Goal: Obtain resource: Download file/media

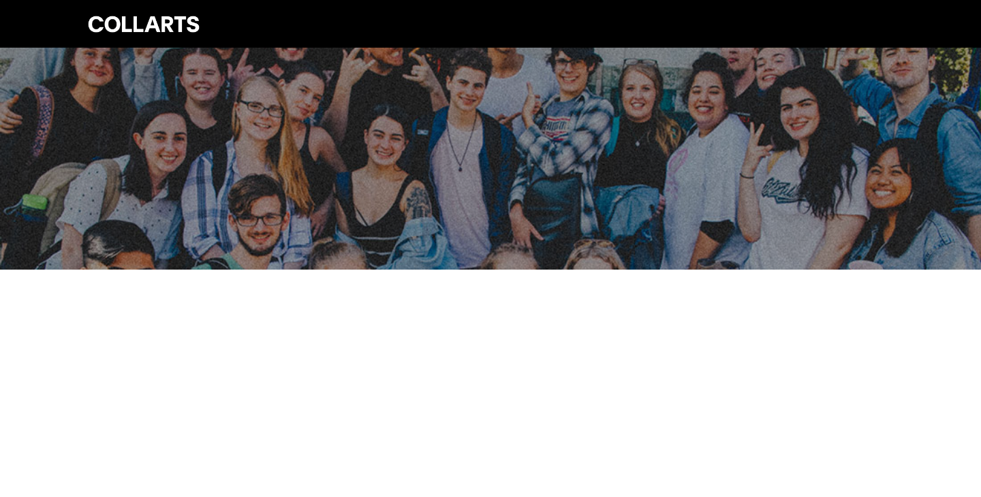
click at [626, 116] on div at bounding box center [490, 159] width 981 height 222
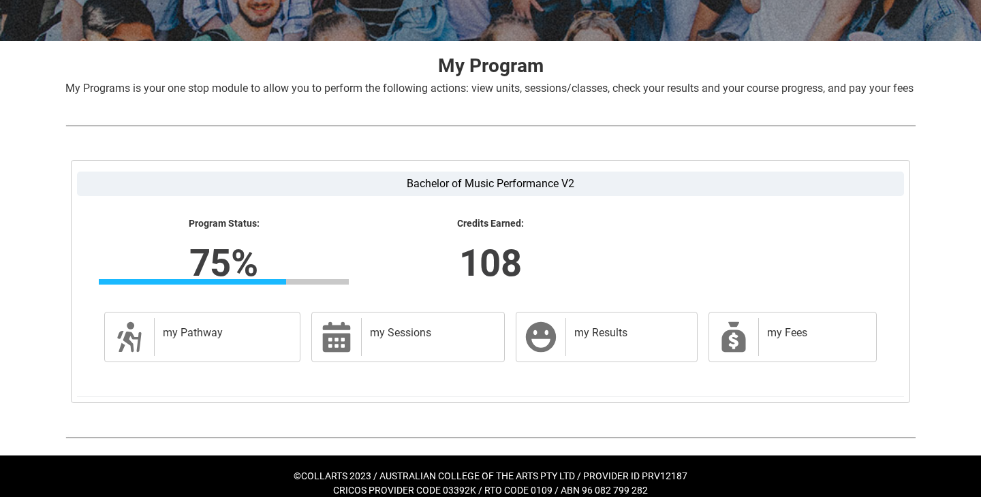
scroll to position [262, 0]
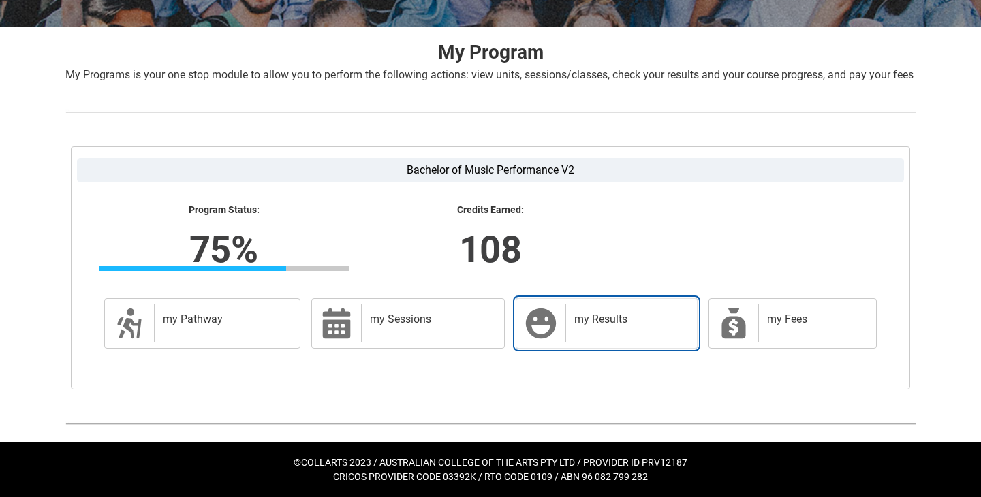
click at [594, 299] on link "my Results my Results" at bounding box center [607, 323] width 182 height 50
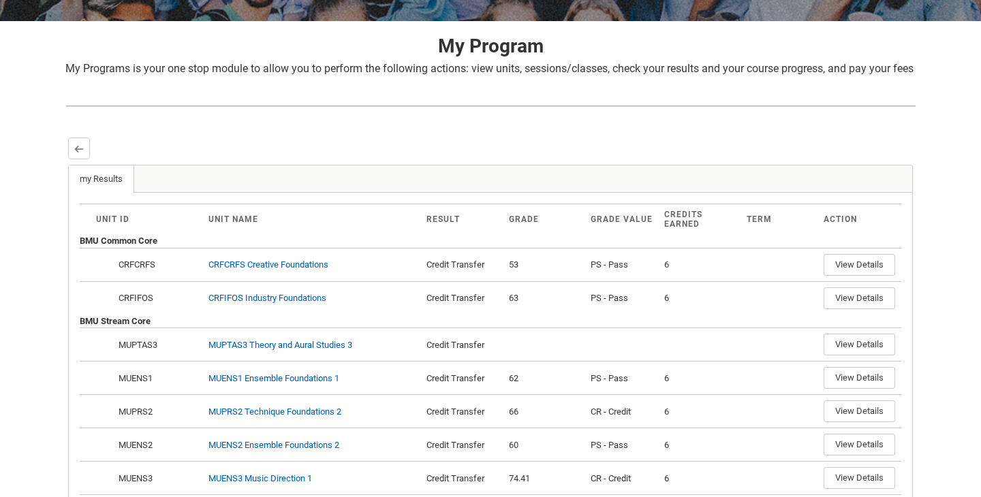
scroll to position [289, 0]
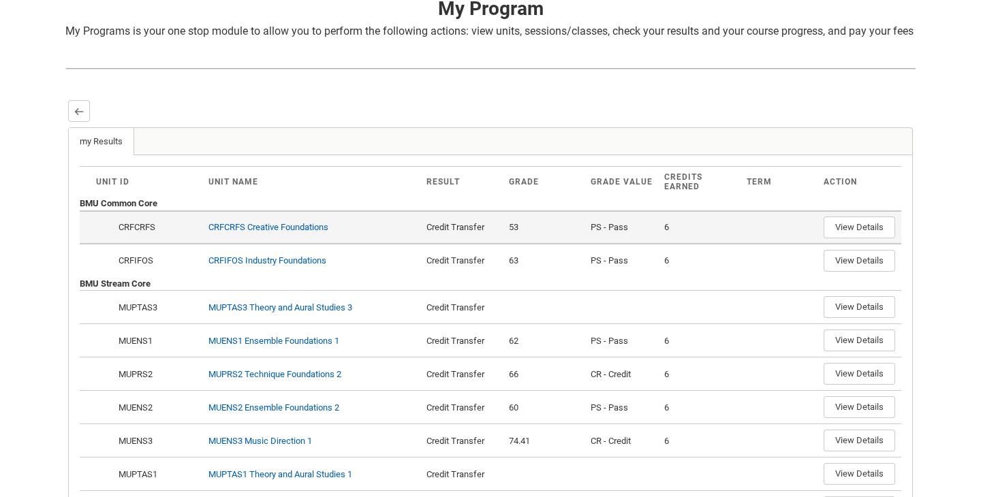
click at [819, 244] on td "View Details" at bounding box center [859, 226] width 83 height 33
click at [843, 238] on button "View Details" at bounding box center [860, 228] width 72 height 22
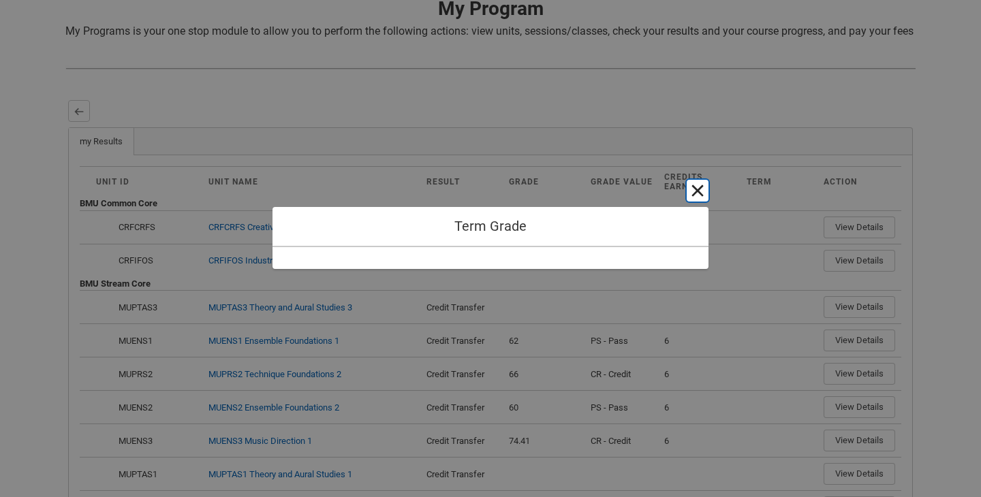
click at [702, 187] on button "Cancel and close" at bounding box center [698, 191] width 22 height 22
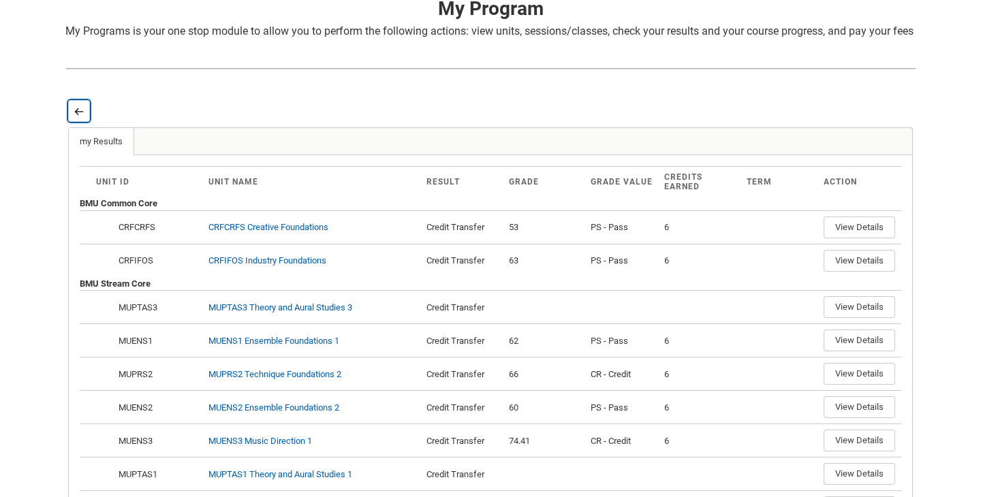
click at [80, 121] on button "Back" at bounding box center [79, 111] width 22 height 22
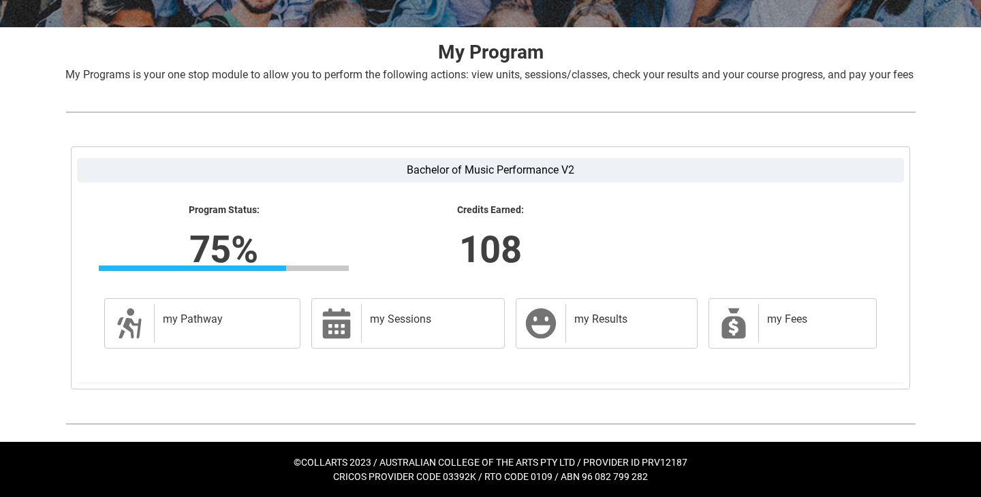
scroll to position [262, 0]
click at [625, 339] on div "my Results" at bounding box center [628, 324] width 126 height 38
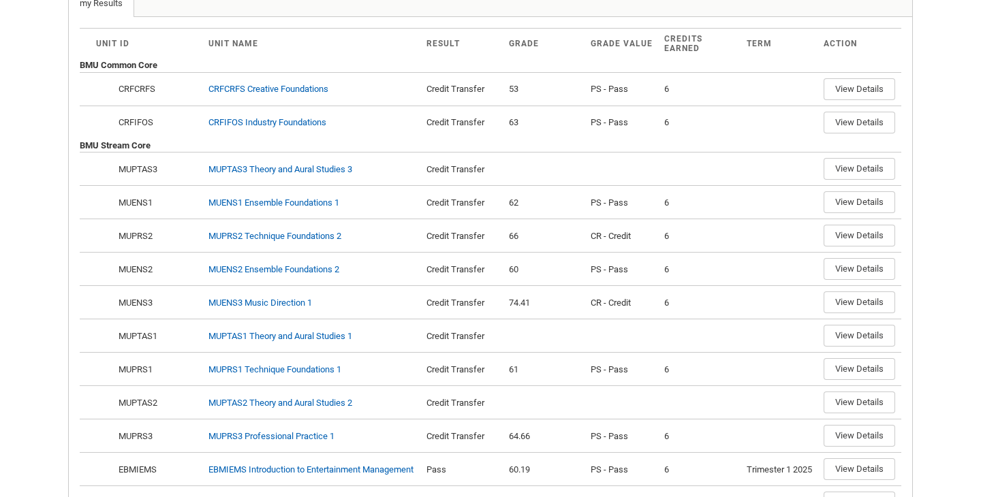
scroll to position [493, 0]
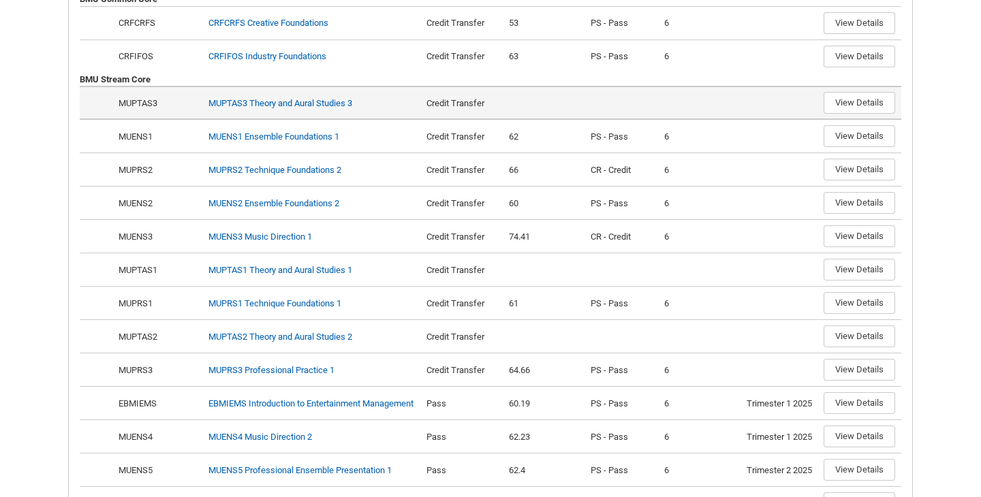
click at [262, 119] on td "MUPTAS3 Theory and Aural Studies 3" at bounding box center [312, 102] width 218 height 33
click at [262, 108] on link "MUPTAS3 Theory and Aural Studies 3" at bounding box center [280, 103] width 144 height 10
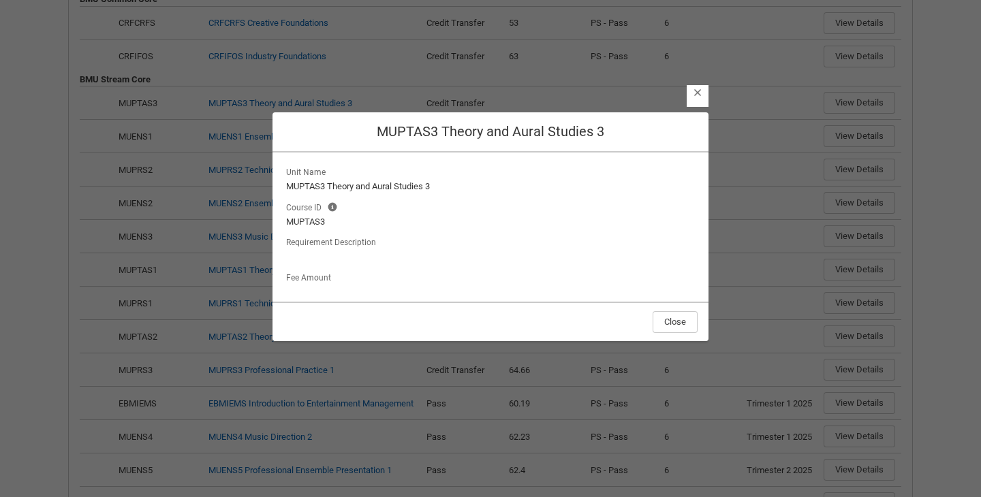
click at [365, 256] on div at bounding box center [490, 257] width 409 height 14
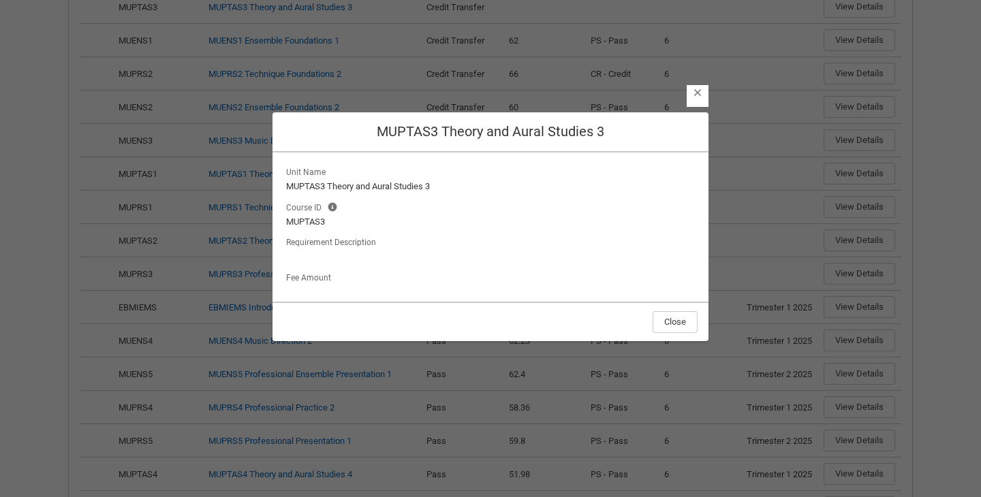
scroll to position [760, 0]
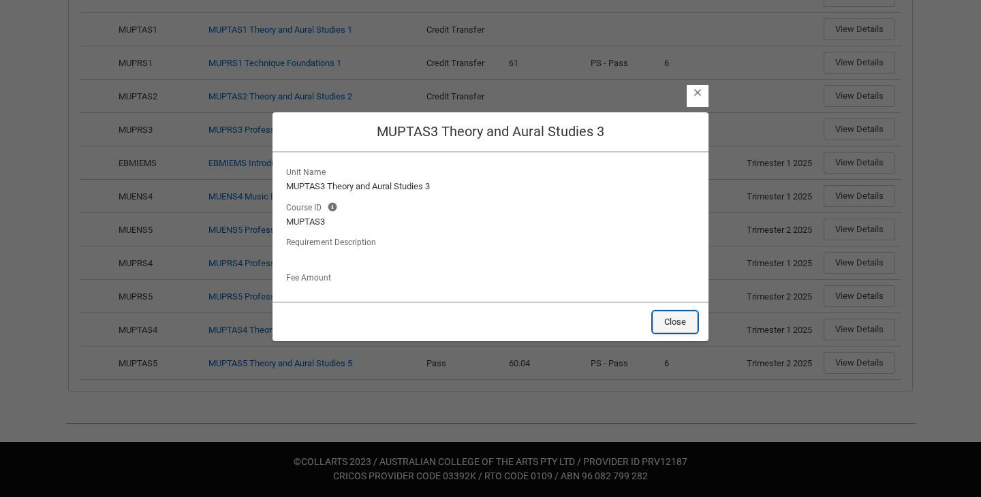
click at [693, 328] on button "Close" at bounding box center [675, 322] width 45 height 22
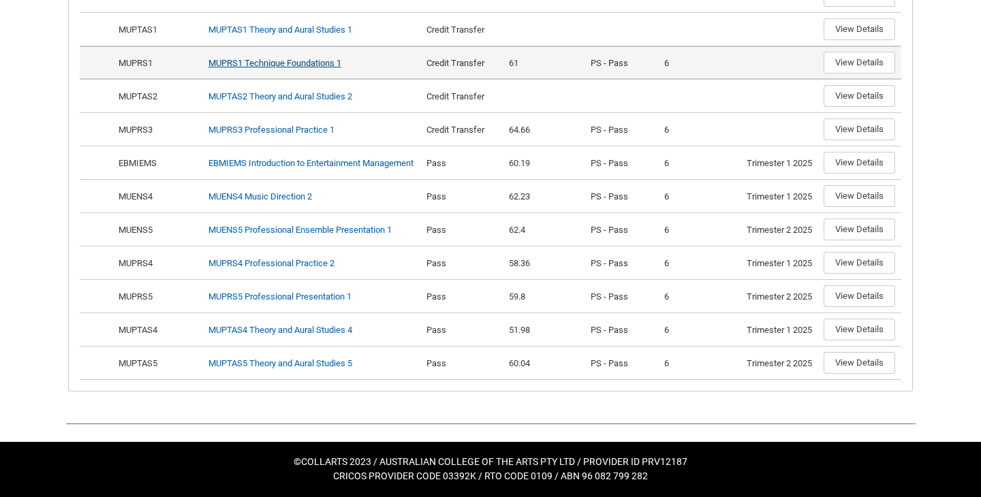
click at [328, 68] on link "MUPRS1 Technique Foundations 1" at bounding box center [274, 63] width 133 height 10
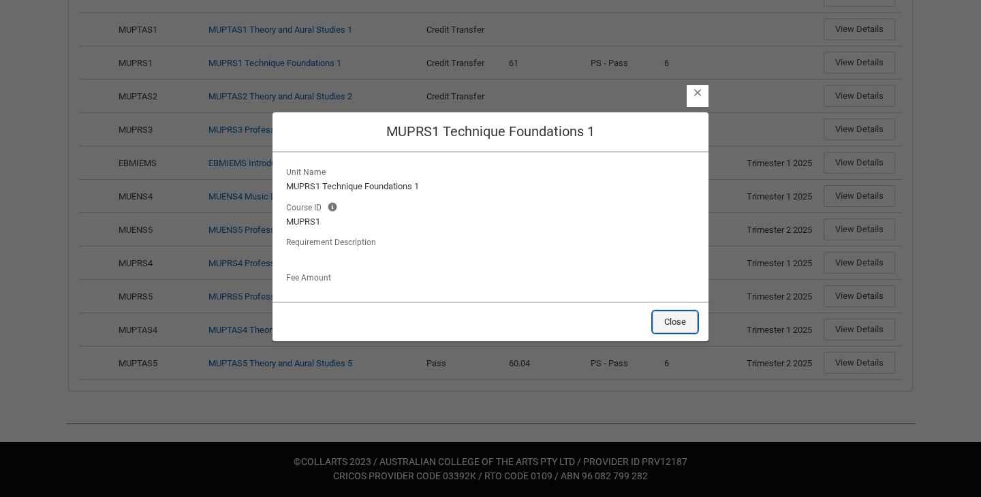
click at [670, 327] on button "Close" at bounding box center [675, 322] width 45 height 22
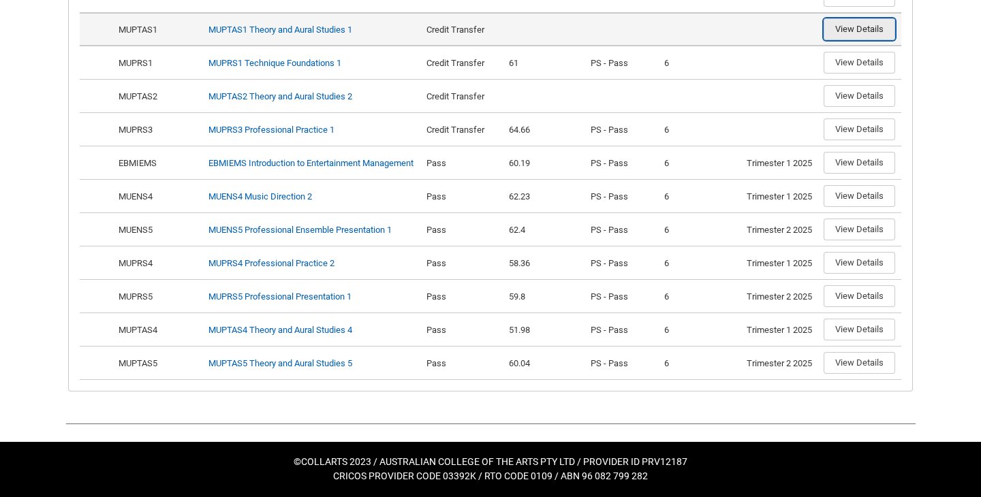
click at [854, 40] on button "View Details" at bounding box center [860, 29] width 72 height 22
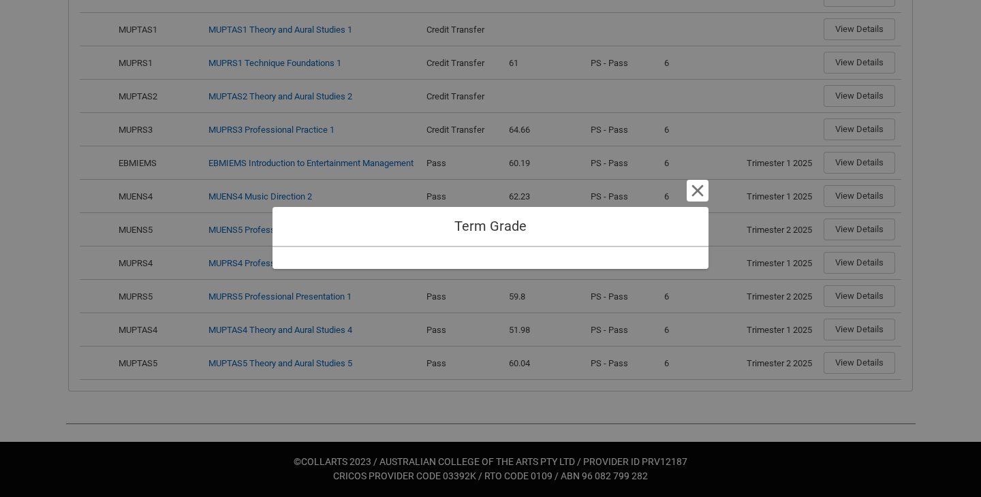
click at [702, 176] on div "Term Grade Cancel and close" at bounding box center [490, 248] width 436 height 497
click at [698, 205] on div "Term Grade Cancel and close" at bounding box center [490, 248] width 436 height 497
click at [698, 176] on div "Term Grade Cancel and close" at bounding box center [490, 248] width 436 height 497
click at [692, 185] on button "Cancel and close" at bounding box center [698, 191] width 22 height 22
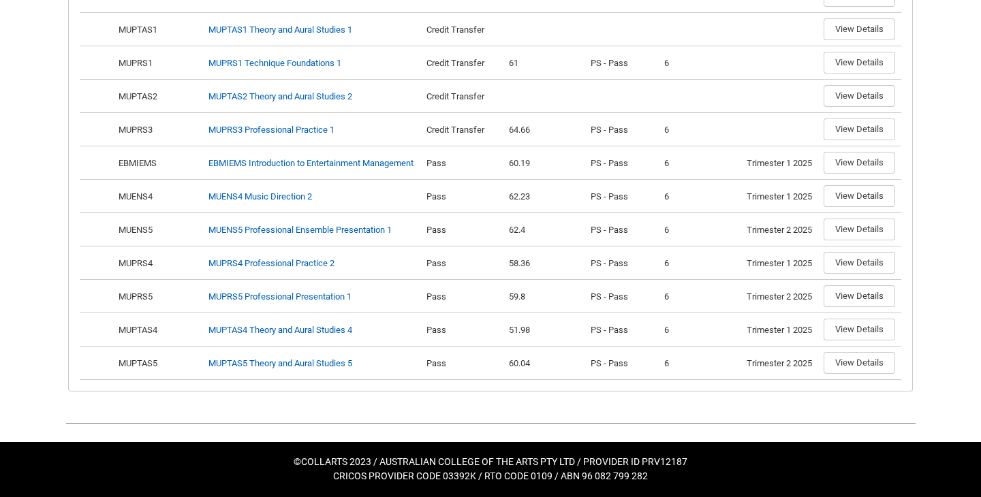
click at [844, 277] on div "Term Grade Cancel and close" at bounding box center [490, 248] width 981 height 497
click at [844, 107] on button "View Details" at bounding box center [860, 96] width 72 height 22
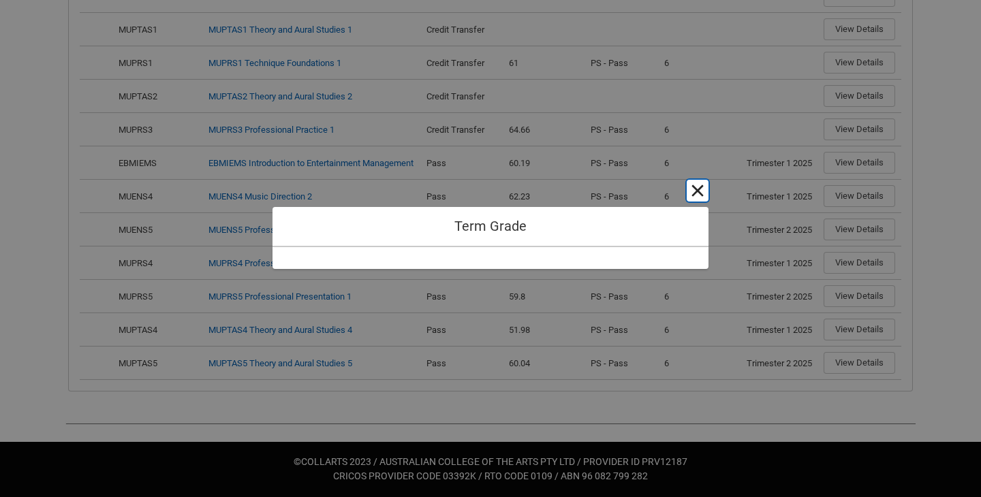
click at [691, 182] on button "Cancel and close" at bounding box center [698, 191] width 22 height 22
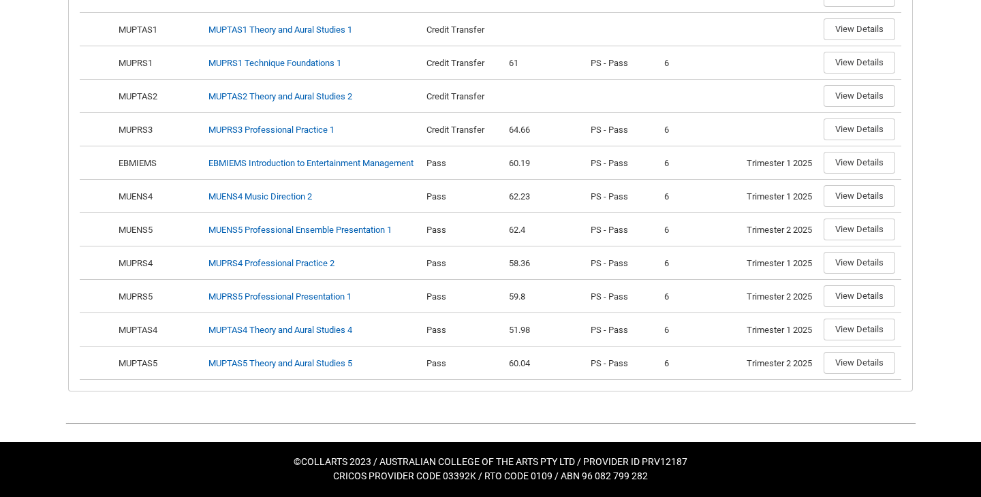
scroll to position [1080, 0]
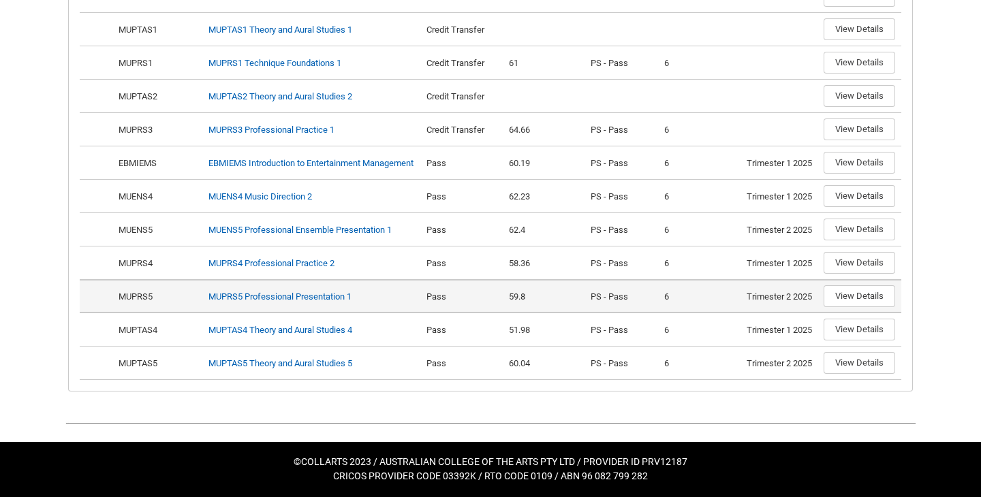
click at [898, 281] on td "View Details" at bounding box center [859, 295] width 83 height 33
click at [873, 285] on button "View Details" at bounding box center [860, 296] width 72 height 22
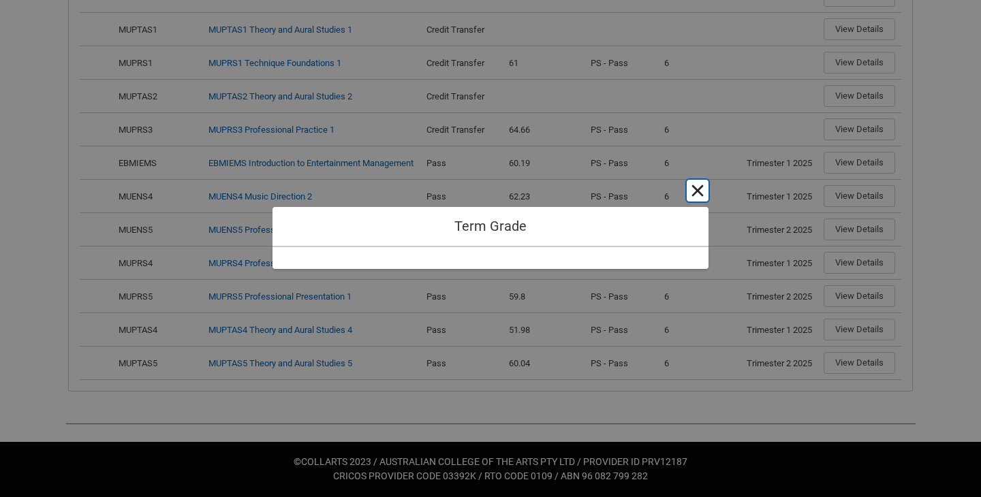
click at [689, 200] on button "Cancel and close" at bounding box center [698, 191] width 22 height 22
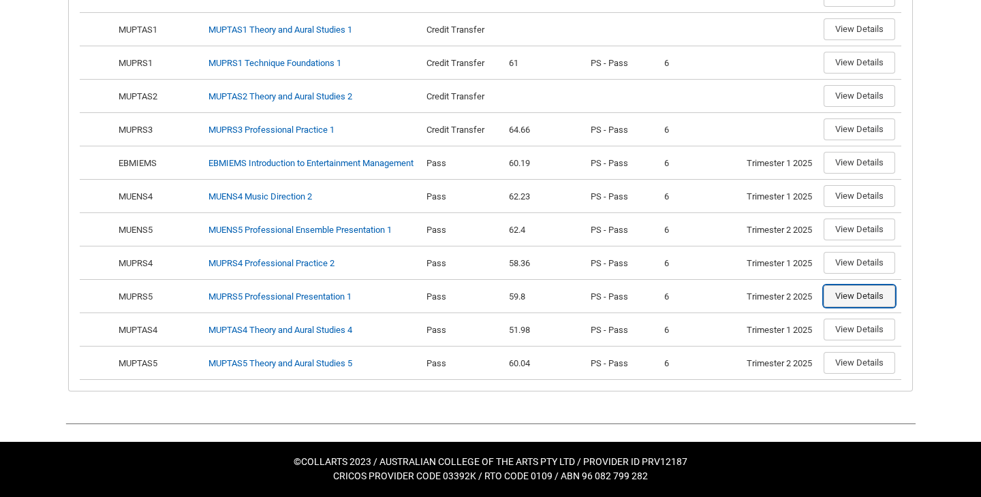
scroll to position [0, 0]
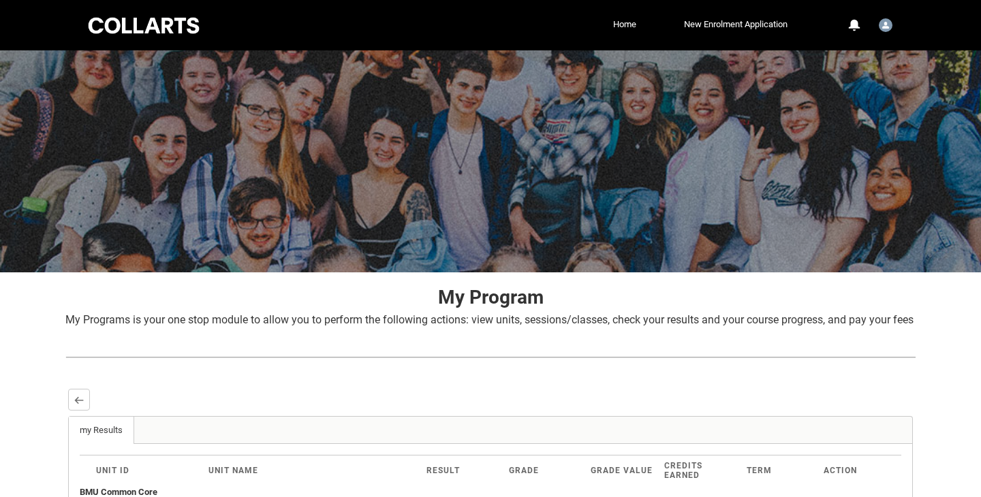
click at [82, 411] on button "Back" at bounding box center [79, 400] width 22 height 22
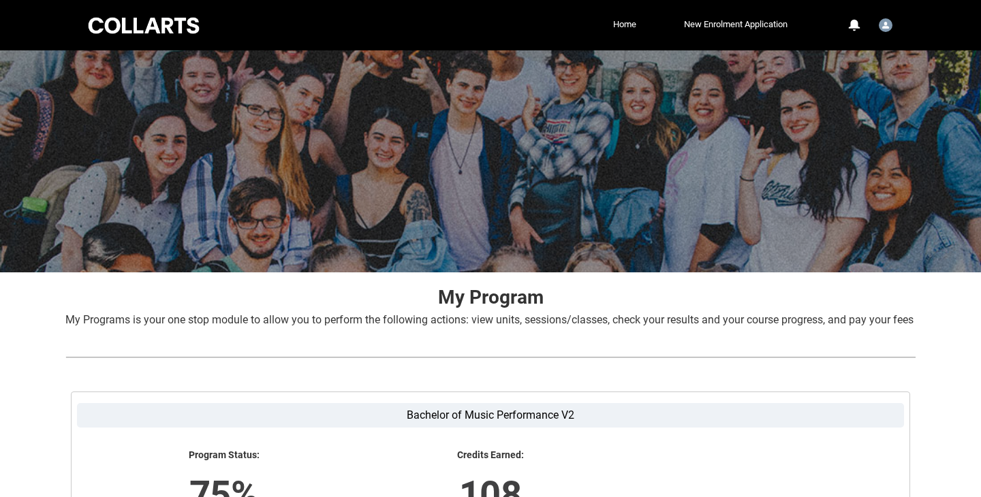
scroll to position [262, 0]
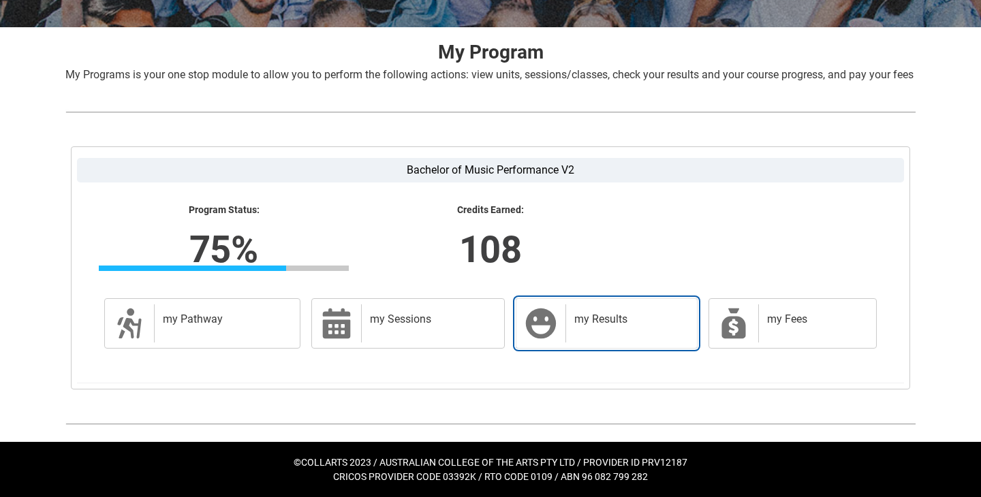
click at [595, 345] on link "my Results my Results" at bounding box center [607, 323] width 182 height 50
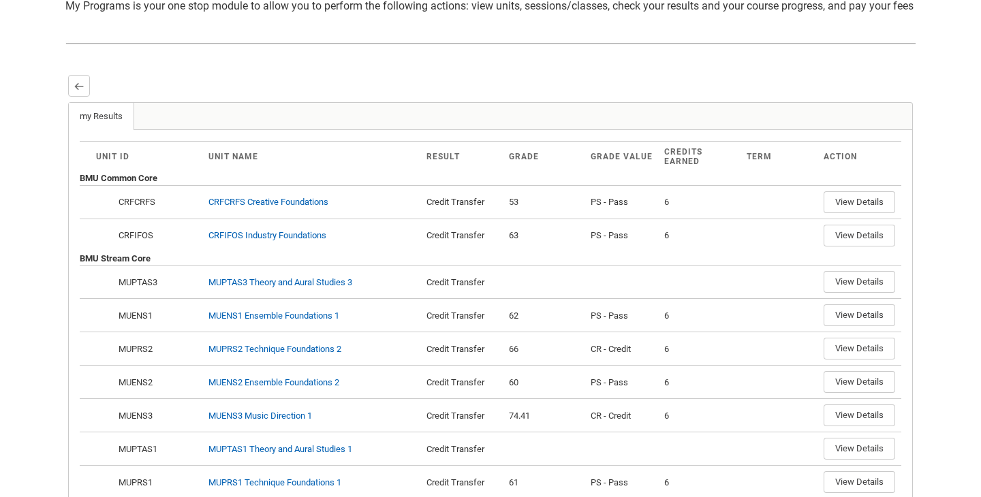
scroll to position [315, 0]
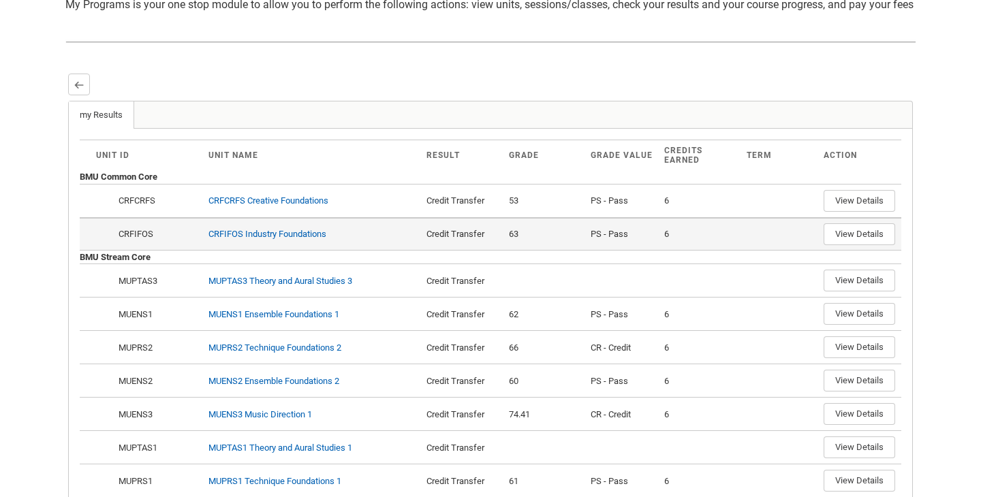
drag, startPoint x: 563, startPoint y: 275, endPoint x: 569, endPoint y: 300, distance: 25.8
click at [578, 251] on td "63" at bounding box center [544, 233] width 82 height 33
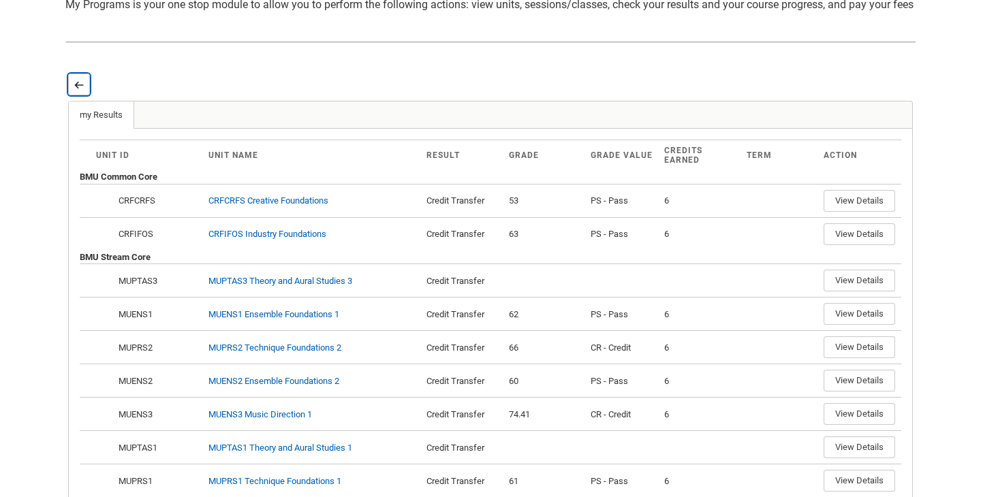
click at [80, 90] on lightning-primitive-icon "button" at bounding box center [79, 85] width 10 height 10
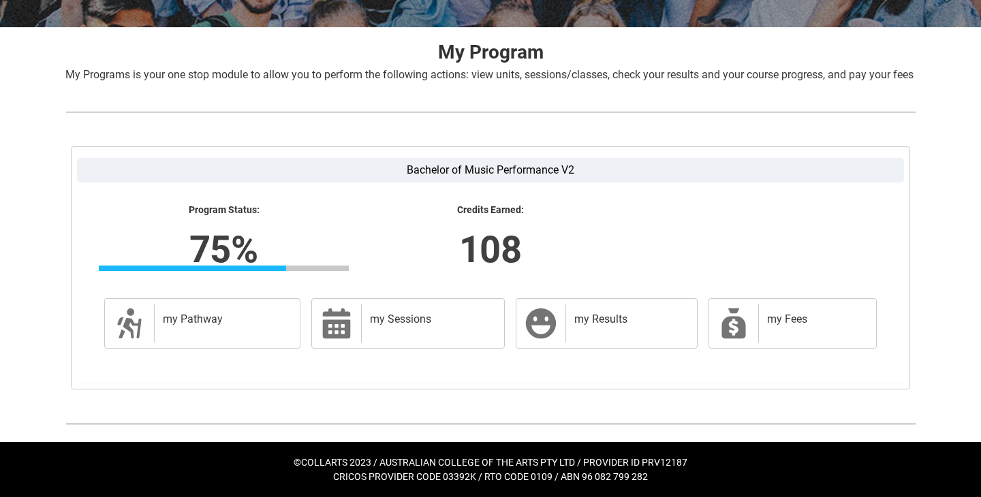
scroll to position [262, 0]
click at [790, 319] on h2 "my Fees" at bounding box center [814, 320] width 95 height 14
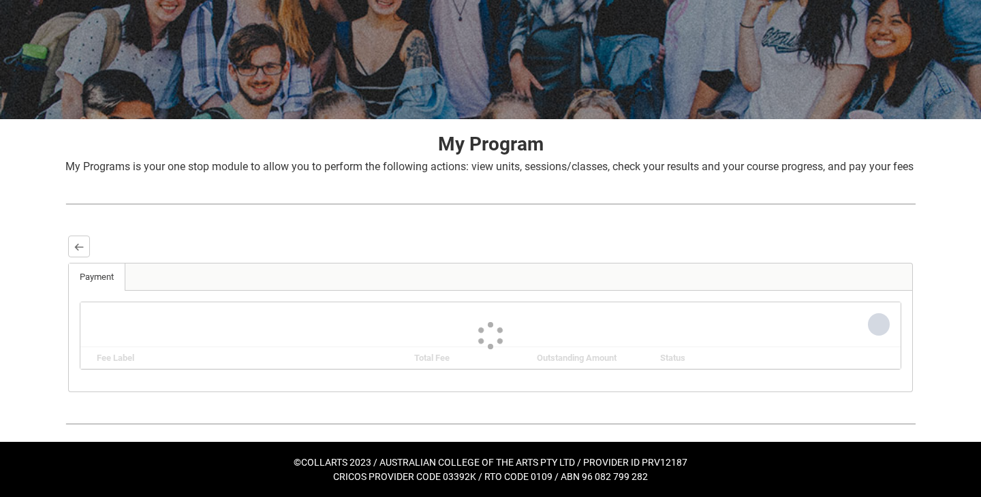
scroll to position [68, 0]
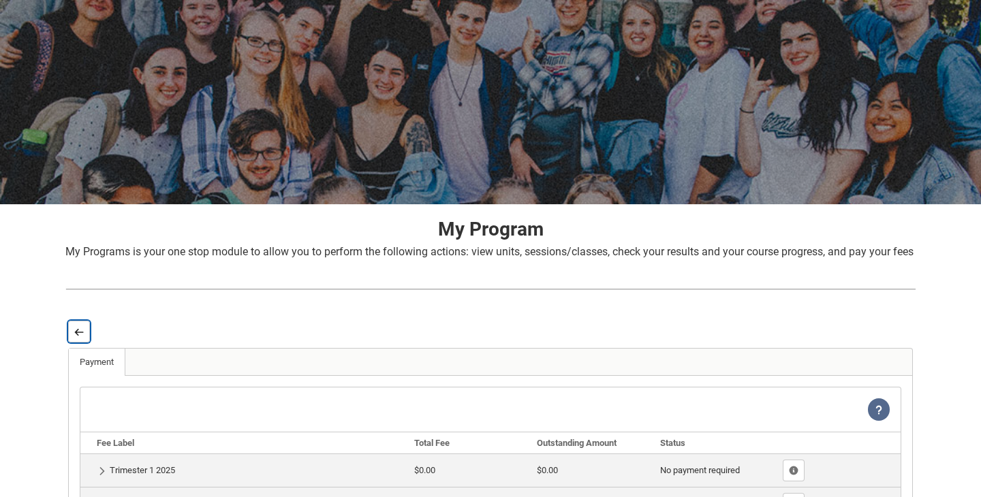
click at [76, 340] on button "Back" at bounding box center [79, 332] width 22 height 22
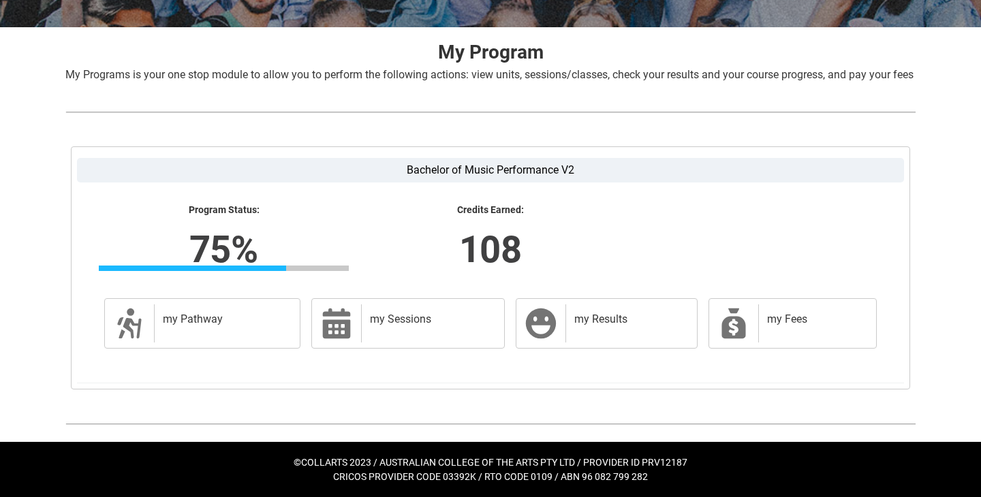
scroll to position [0, 0]
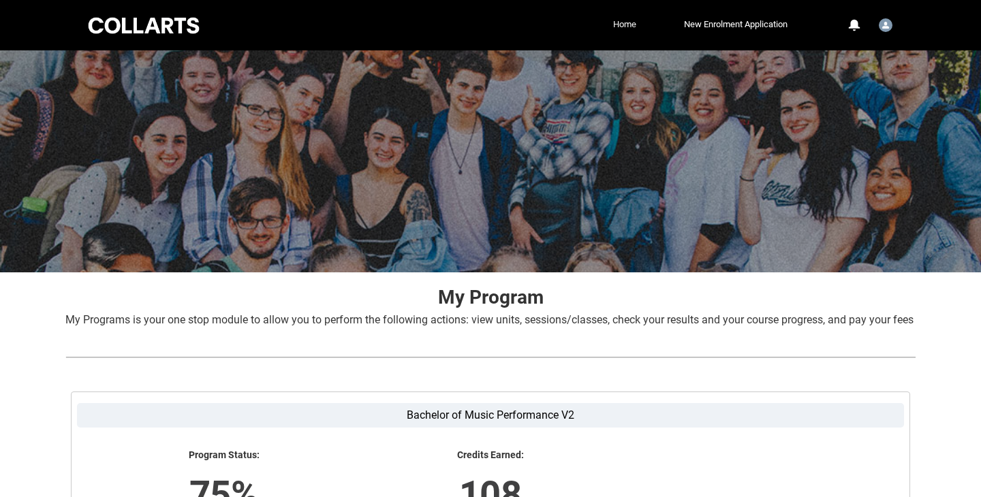
click at [613, 25] on link "Home" at bounding box center [625, 24] width 30 height 20
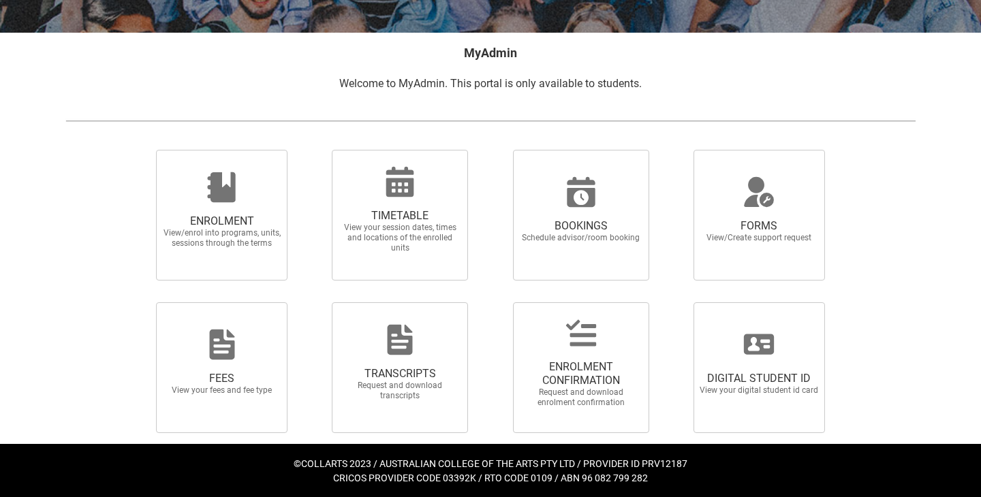
scroll to position [242, 0]
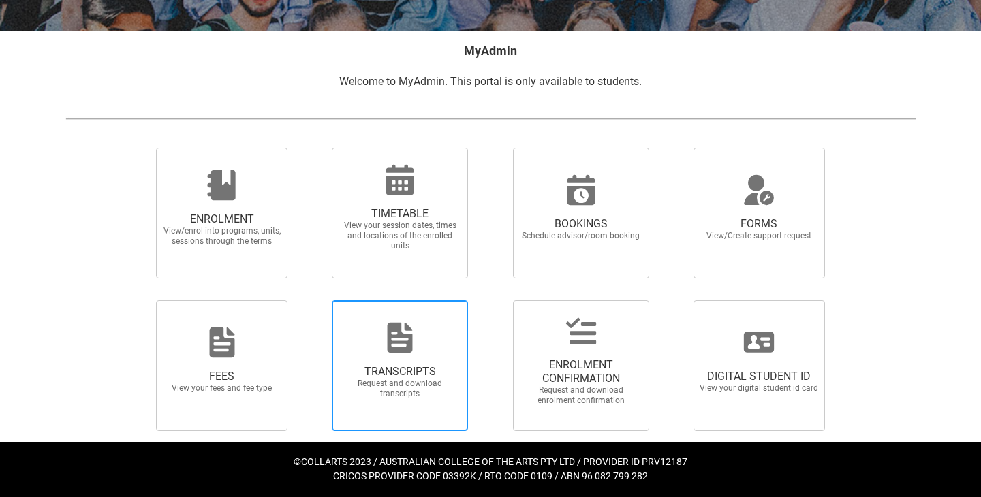
click at [424, 339] on div at bounding box center [399, 338] width 131 height 33
click at [315, 300] on input "TRANSCRIPTS Request and download transcripts" at bounding box center [314, 300] width 1 height 1
radio input "true"
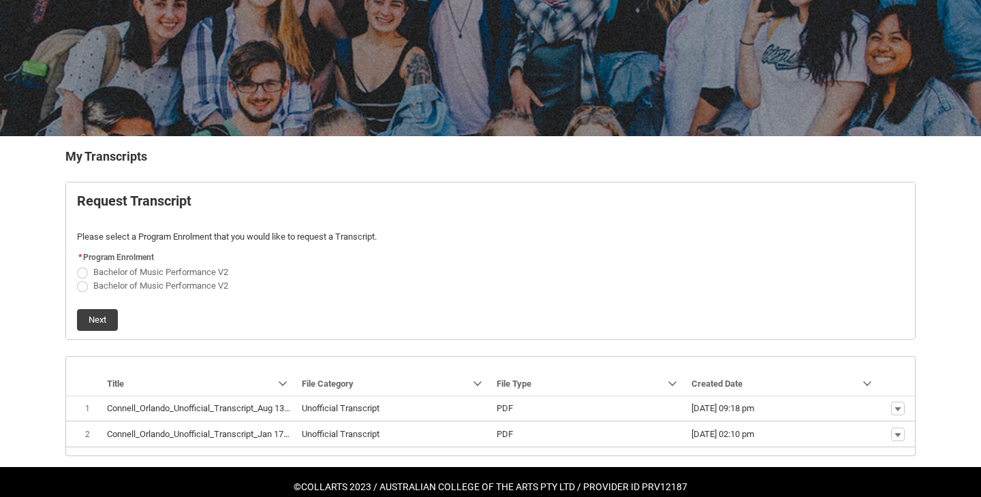
scroll to position [140, 0]
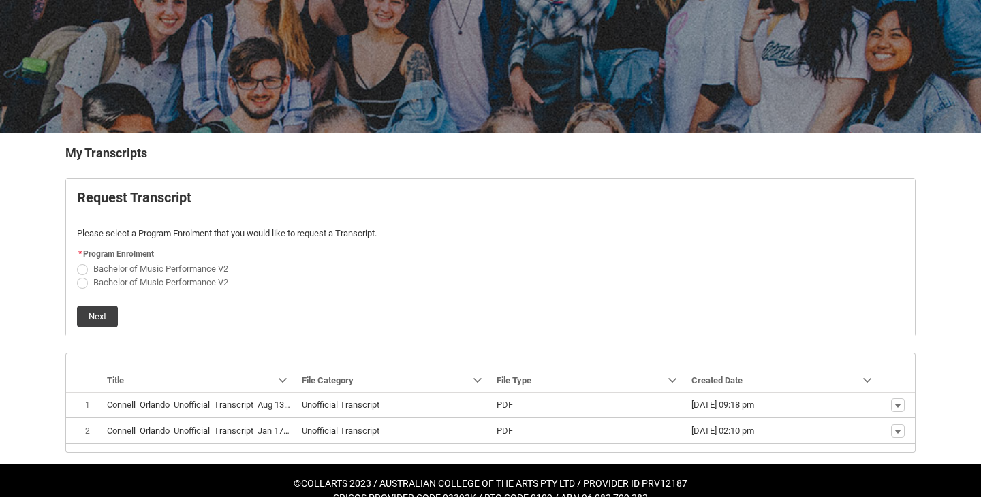
click at [164, 271] on span "Bachelor of Music Performance V2" at bounding box center [160, 269] width 135 height 10
click at [77, 262] on input "Bachelor of Music Performance V2" at bounding box center [76, 261] width 1 height 1
radio input "true"
click at [107, 316] on button "Next" at bounding box center [97, 317] width 41 height 22
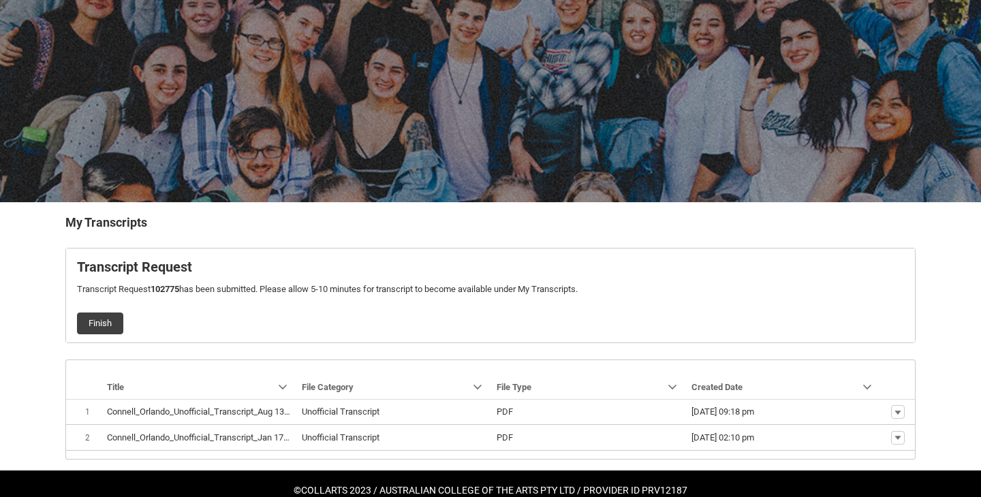
scroll to position [98, 0]
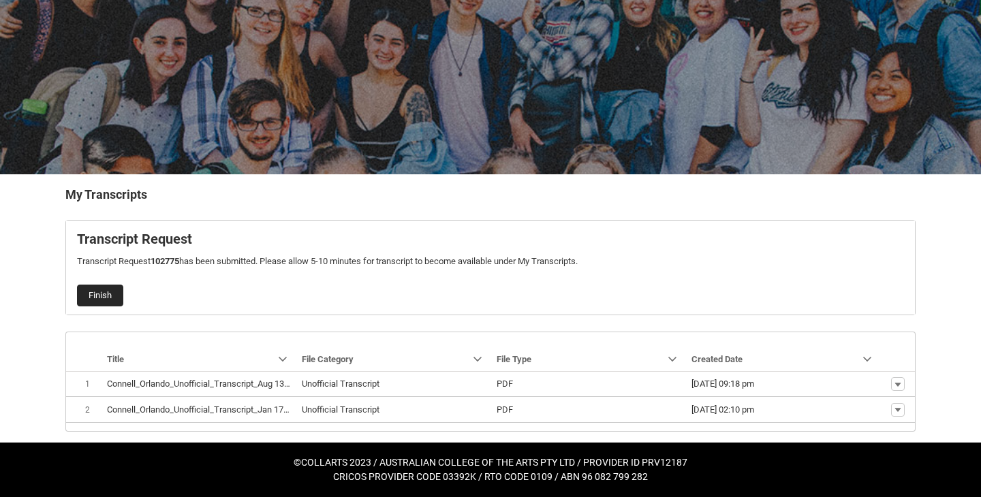
click at [114, 302] on button "Finish" at bounding box center [100, 296] width 46 height 22
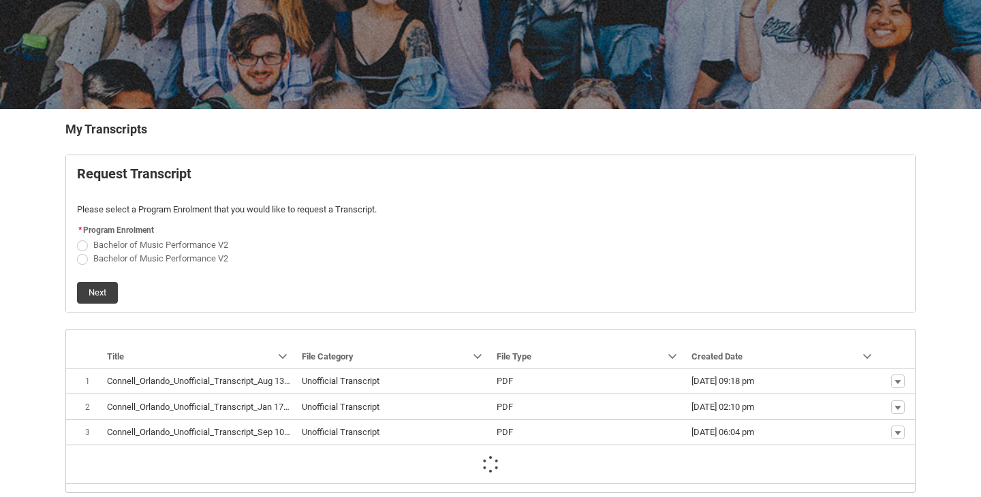
scroll to position [167, 0]
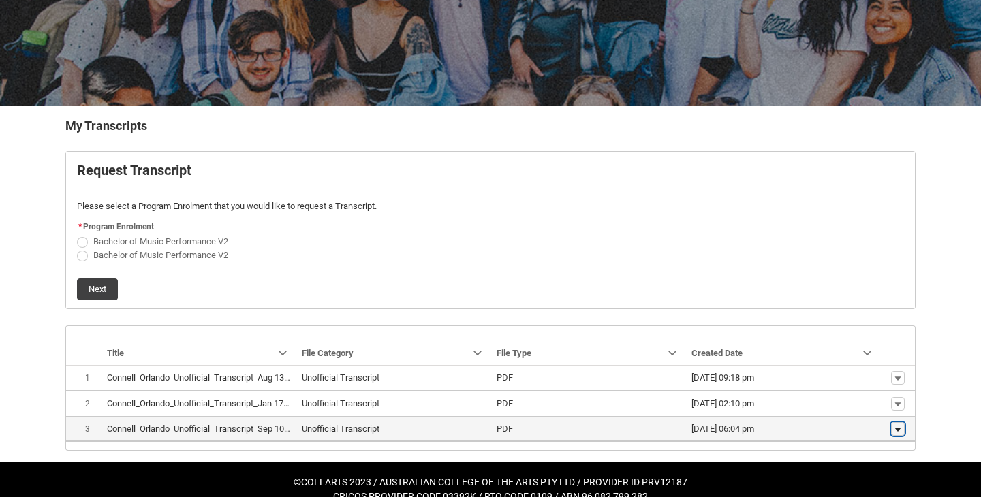
click at [898, 432] on lightning-primitive-icon "button" at bounding box center [898, 430] width 8 height 10
click at [873, 411] on span "Download" at bounding box center [866, 409] width 37 height 12
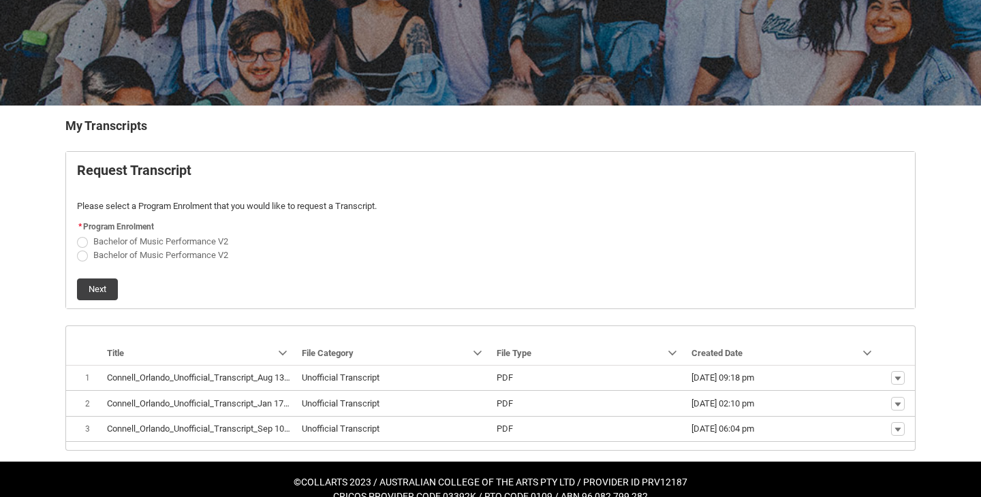
click at [125, 254] on span "Bachelor of Music Performance V2" at bounding box center [160, 255] width 135 height 10
click at [77, 248] on input "Bachelor of Music Performance V2" at bounding box center [76, 247] width 1 height 1
radio input "true"
click at [105, 285] on button "Next" at bounding box center [97, 290] width 41 height 22
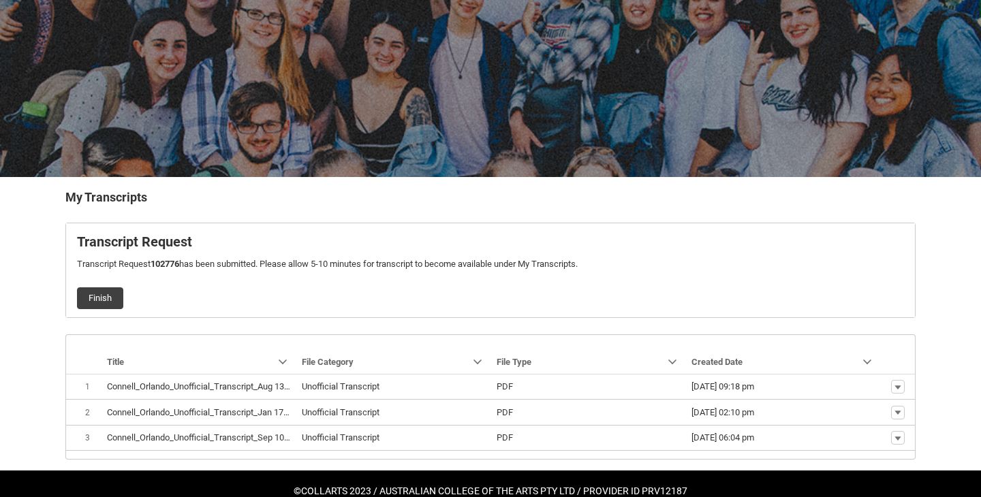
scroll to position [124, 0]
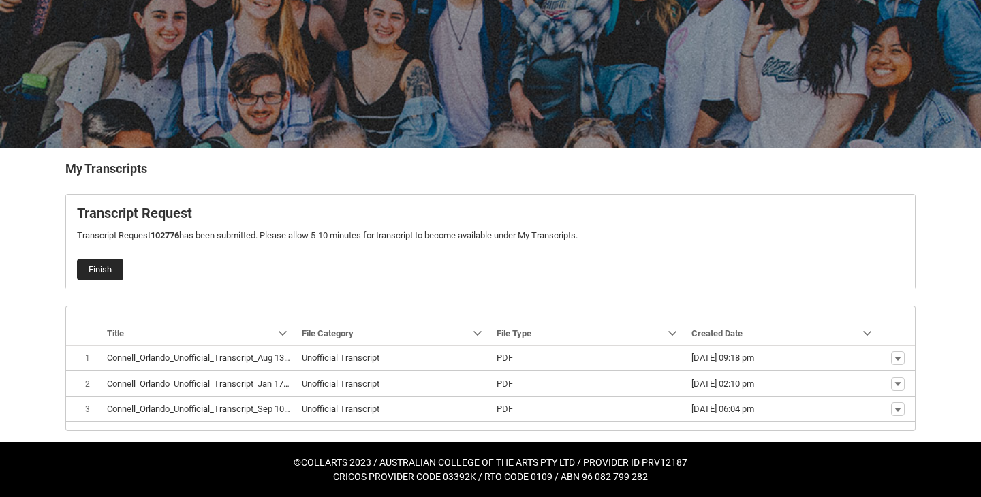
click at [104, 273] on button "Finish" at bounding box center [100, 270] width 46 height 22
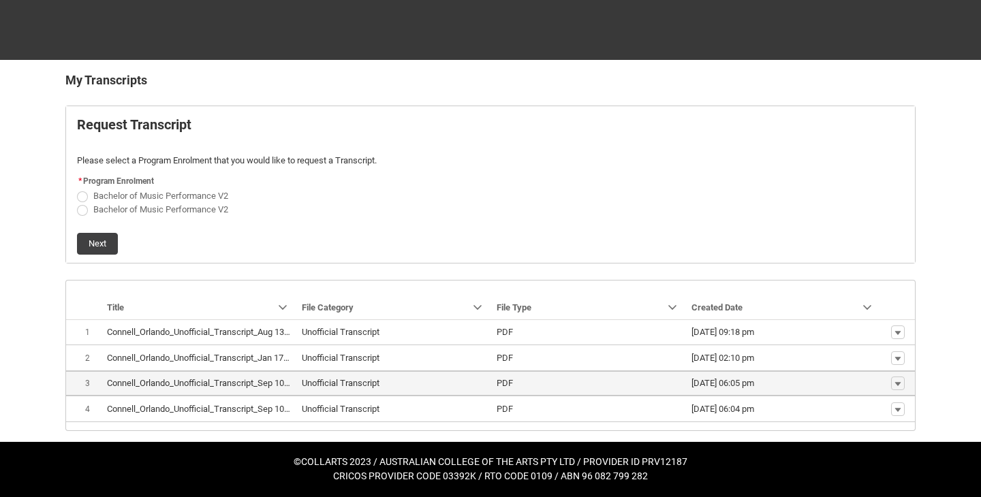
scroll to position [213, 0]
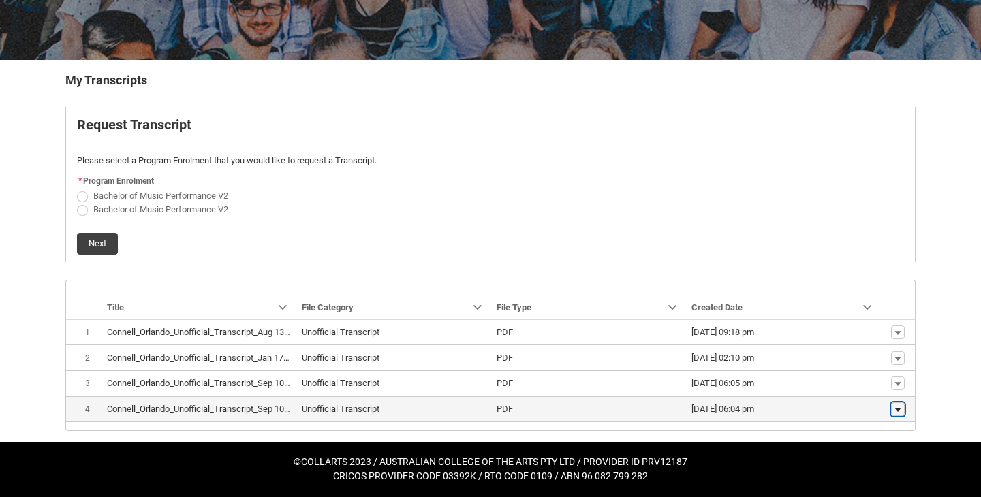
click at [900, 410] on lightning-primitive-icon "button" at bounding box center [898, 410] width 8 height 10
click at [782, 408] on span "10/09/2025, 06:04 pm" at bounding box center [783, 410] width 184 height 14
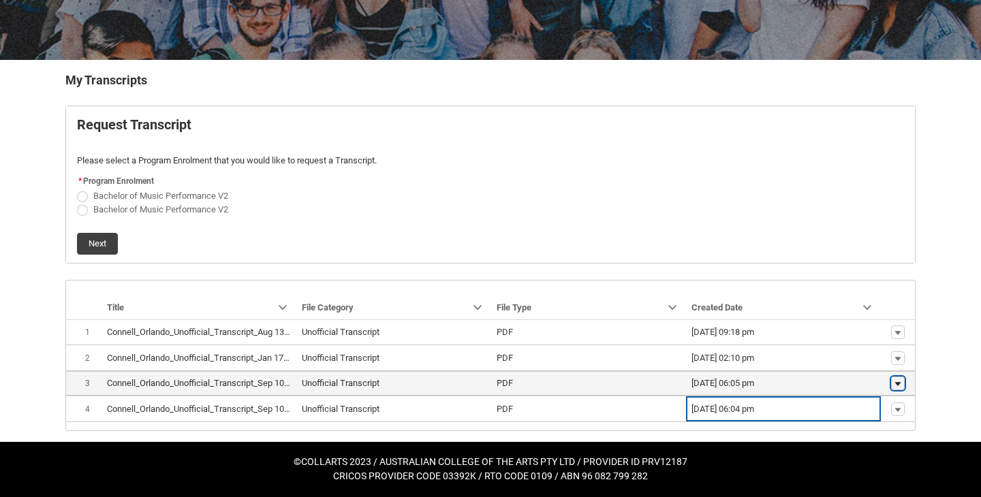
click at [896, 385] on lightning-primitive-icon "button" at bounding box center [898, 384] width 8 height 10
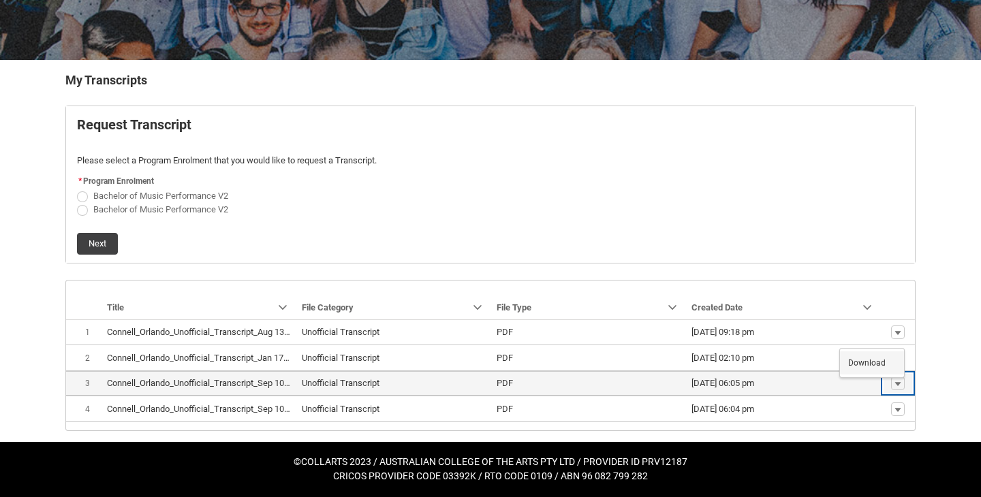
click at [876, 364] on span "Download" at bounding box center [866, 363] width 37 height 12
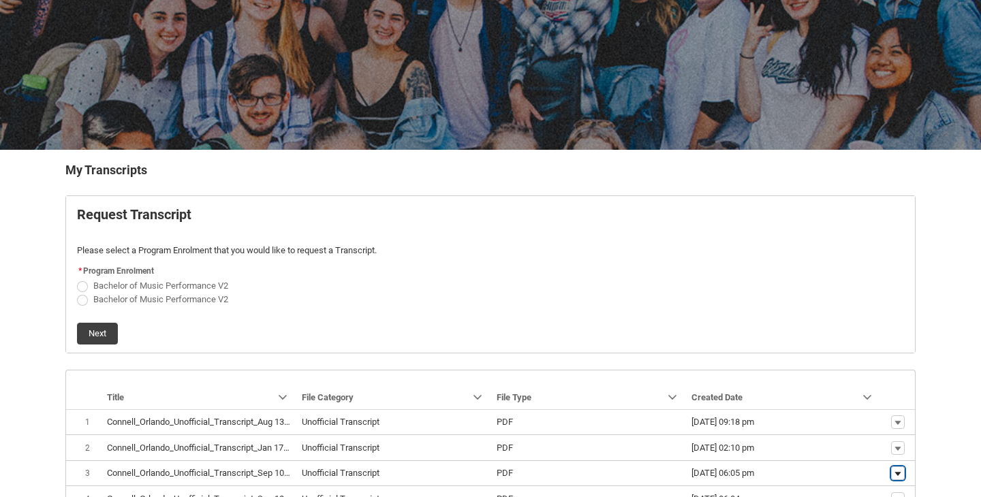
scroll to position [0, 0]
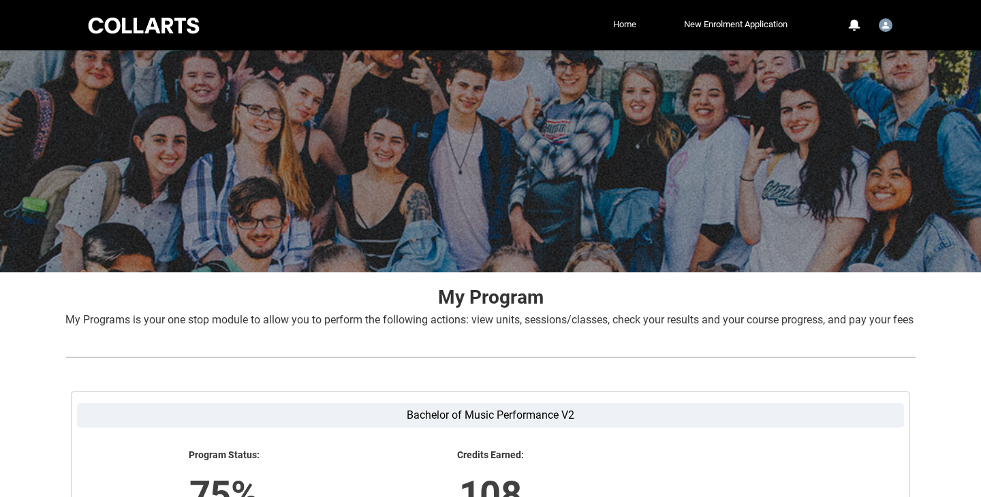
click at [622, 18] on link "Home" at bounding box center [625, 24] width 30 height 20
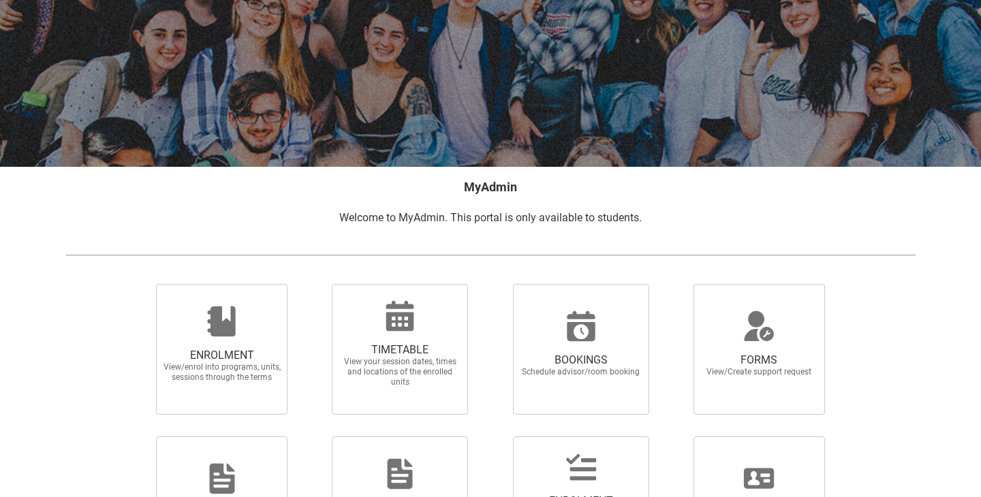
scroll to position [120, 0]
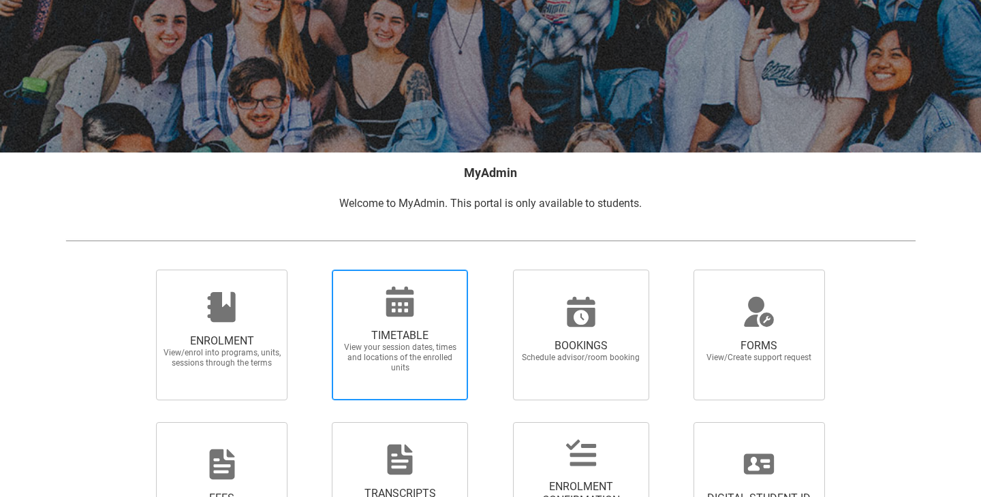
click at [422, 315] on div at bounding box center [399, 301] width 131 height 33
click at [315, 270] on input "TIMETABLE View your session dates, times and locations of the enrolled units" at bounding box center [314, 269] width 1 height 1
radio input "true"
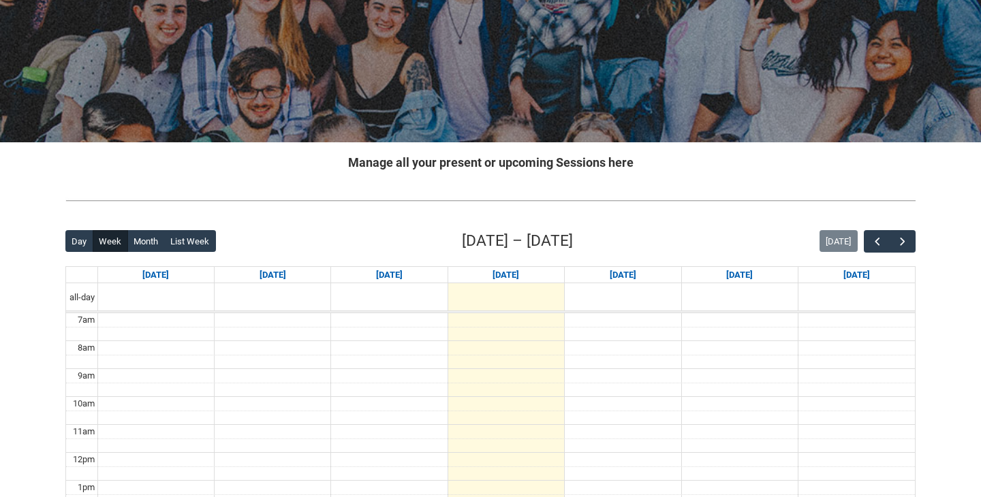
scroll to position [295, 0]
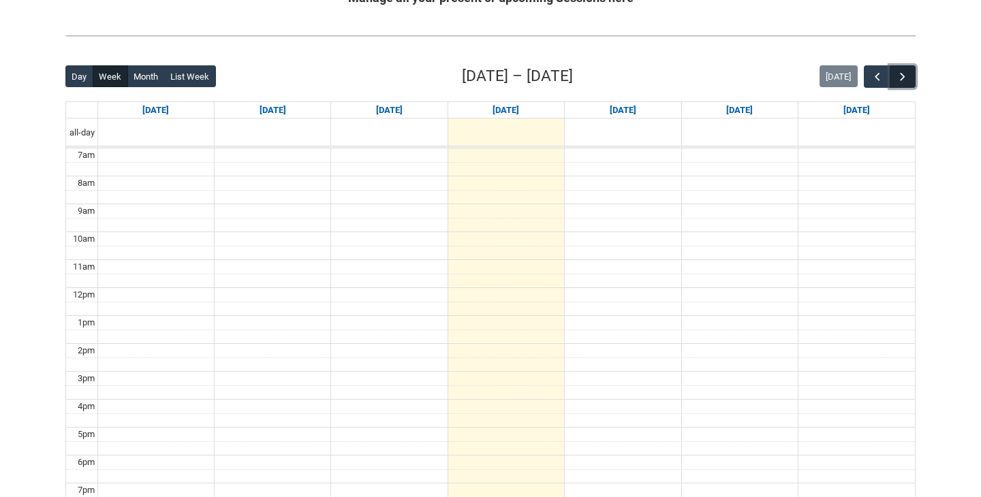
click at [900, 66] on button "button" at bounding box center [903, 76] width 26 height 22
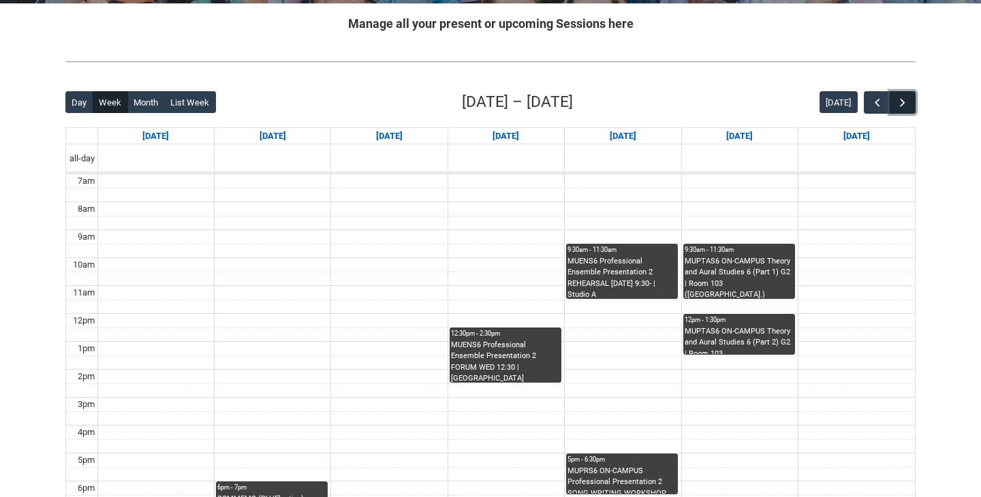
click at [903, 110] on button "button" at bounding box center [903, 102] width 26 height 22
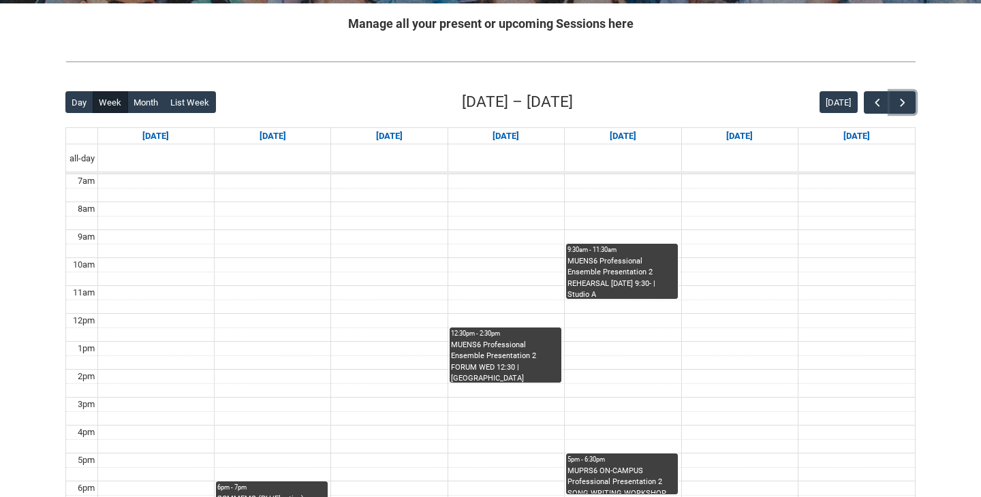
scroll to position [282, 0]
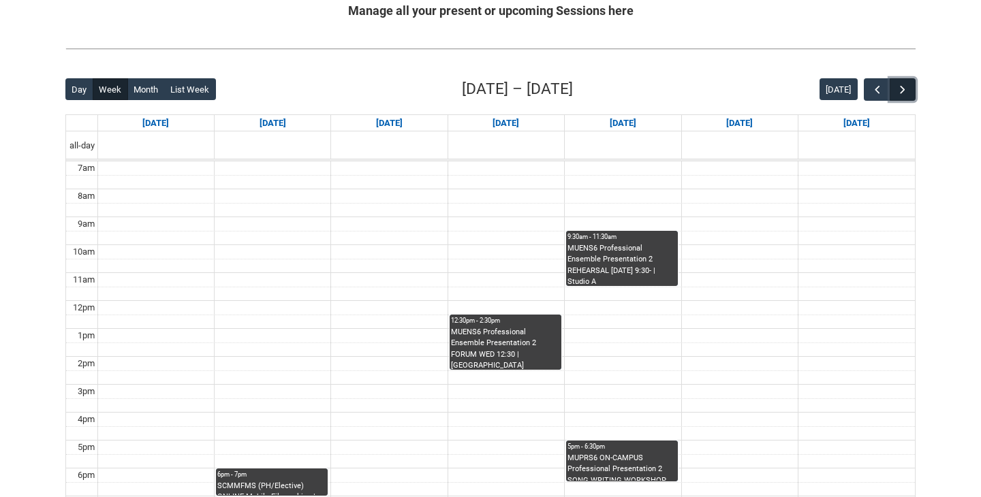
click at [903, 79] on button "button" at bounding box center [903, 89] width 26 height 22
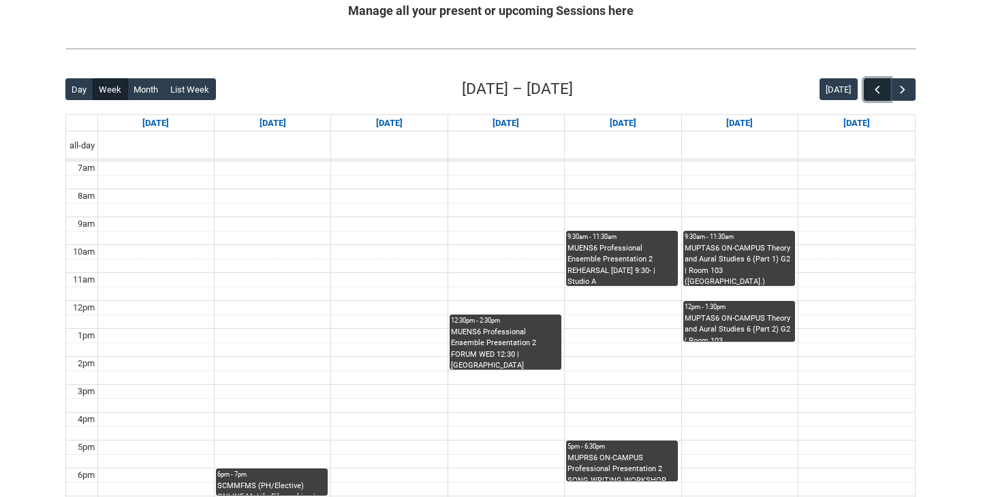
click at [871, 87] on span "button" at bounding box center [878, 90] width 14 height 14
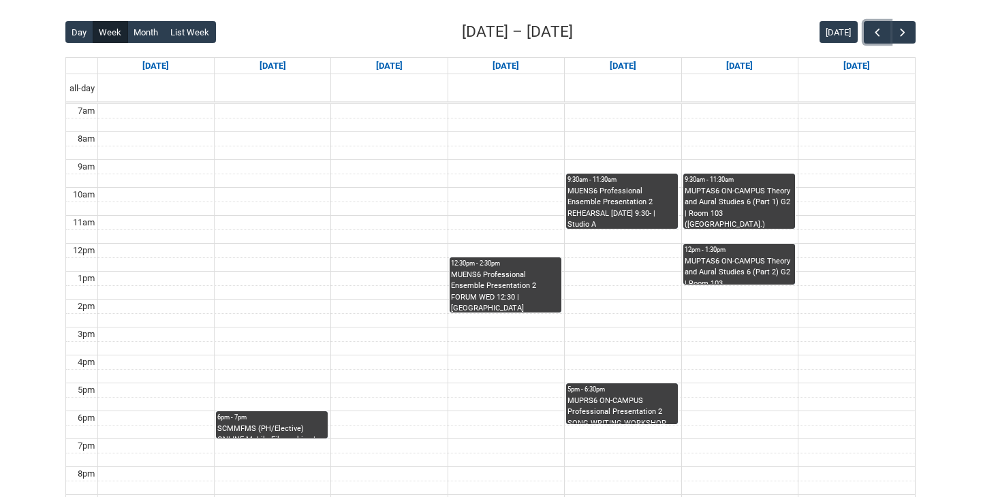
scroll to position [341, 0]
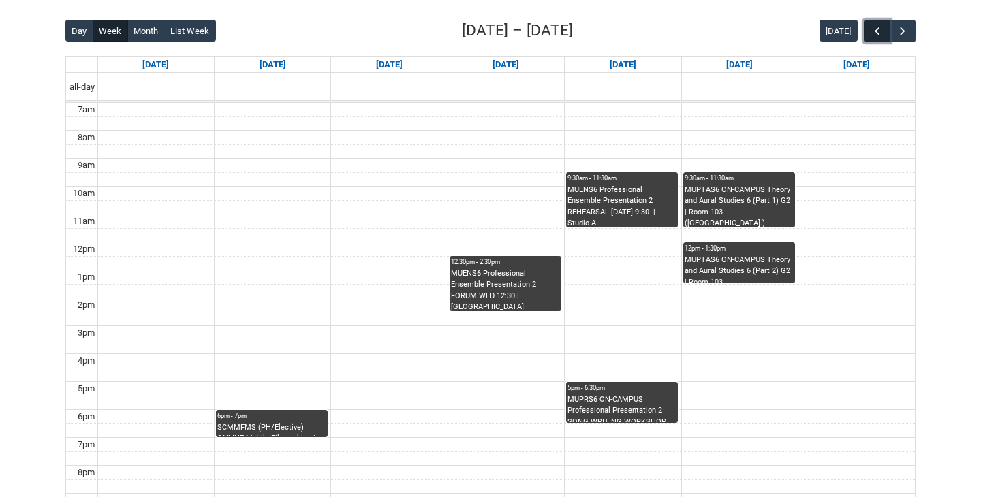
click at [876, 34] on span "button" at bounding box center [878, 32] width 14 height 14
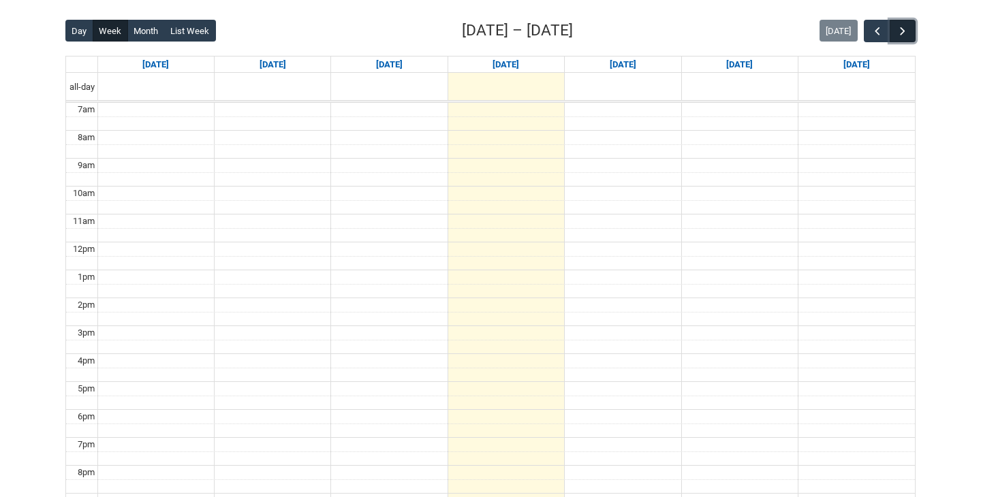
click at [914, 29] on button "button" at bounding box center [903, 31] width 26 height 22
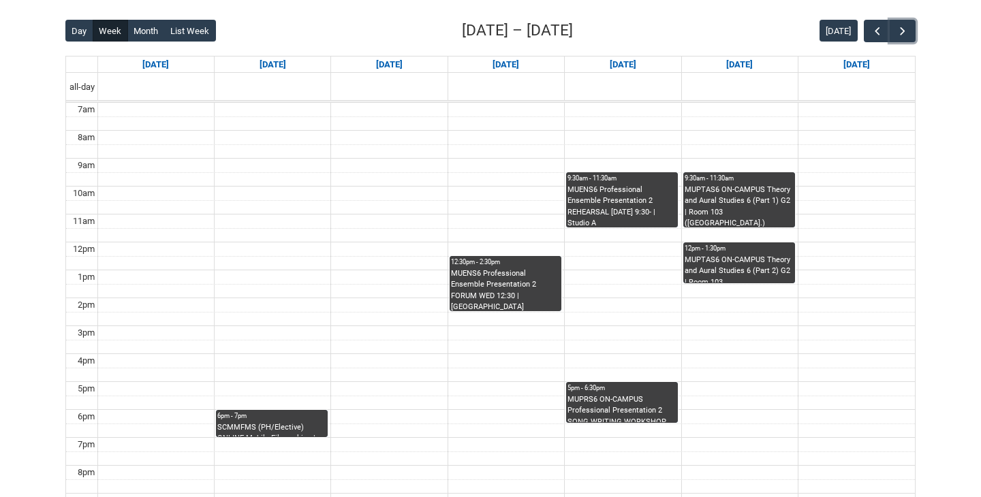
drag, startPoint x: 317, startPoint y: 414, endPoint x: 409, endPoint y: 411, distance: 92.0
click at [409, 411] on div "7am 8am 9am 10am 11am 12pm 1pm 2pm 3pm 4pm 5pm 6pm 7pm 8pm 9pm 10pm 6pm - 7pm S…" at bounding box center [490, 326] width 849 height 446
click at [663, 418] on div "MUPRS6 ON-CAMPUS Professional Presentation 2 SONG WRITING WORKSHOP THU 12:00 | …" at bounding box center [621, 408] width 109 height 29
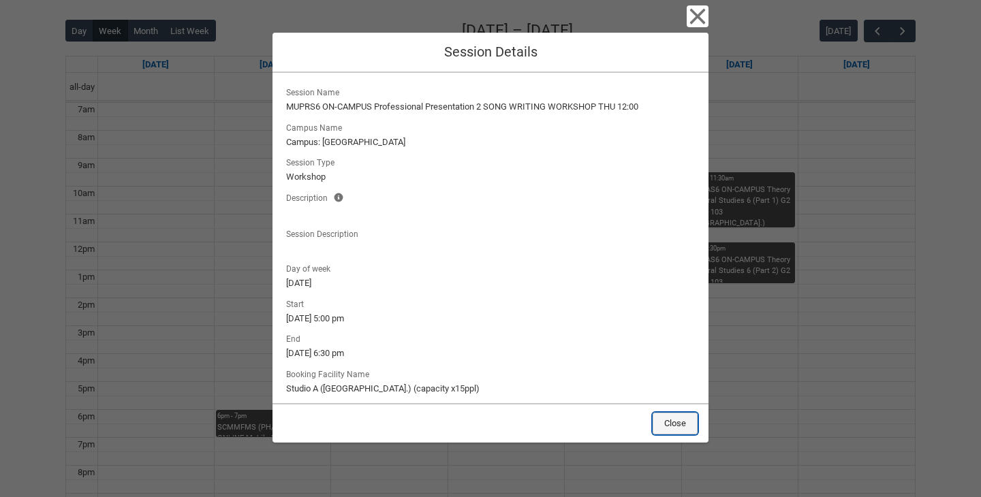
click at [674, 425] on button "Close" at bounding box center [675, 424] width 45 height 22
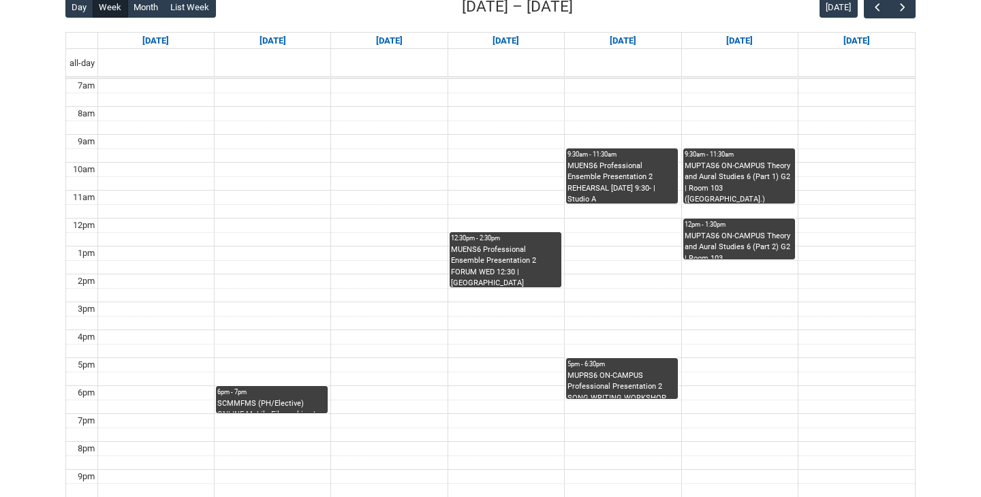
scroll to position [367, 0]
